Goal: Information Seeking & Learning: Find specific fact

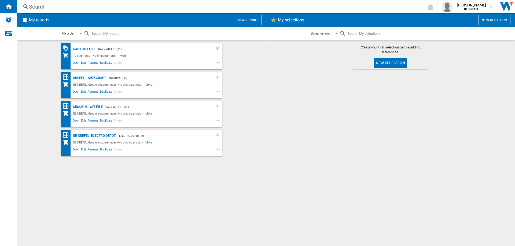
click at [43, 6] on div "Search" at bounding box center [218, 7] width 378 height 8
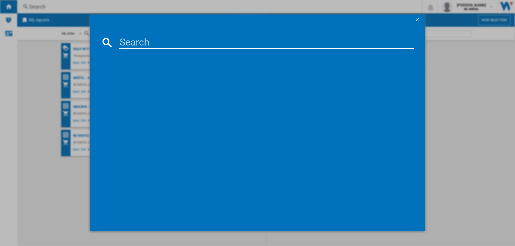
click at [129, 39] on input at bounding box center [266, 42] width 295 height 13
type input "5"
type input "d"
type input "DO9286IB"
click at [142, 75] on div "DOMO DO9286IB GRIS NOIR" at bounding box center [260, 77] width 289 height 5
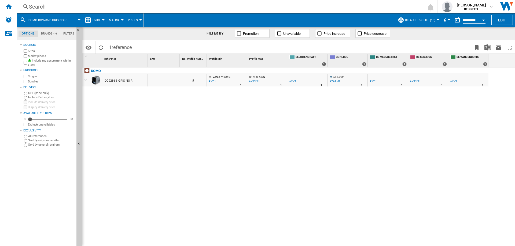
click at [373, 82] on div "€223" at bounding box center [373, 81] width 6 height 3
click at [455, 80] on div "€223" at bounding box center [453, 81] width 6 height 3
click at [334, 81] on div "€241.70" at bounding box center [334, 81] width 10 height 3
